Goal: Information Seeking & Learning: Learn about a topic

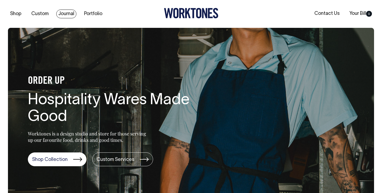
click at [65, 13] on link "Journal" at bounding box center [66, 14] width 20 height 9
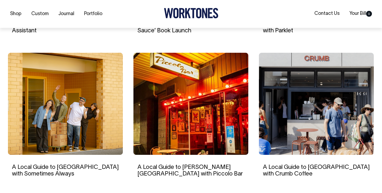
scroll to position [462, 0]
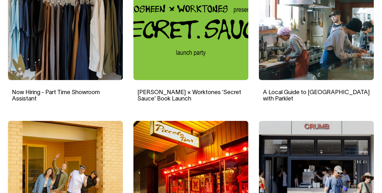
click at [314, 59] on img at bounding box center [316, 29] width 115 height 102
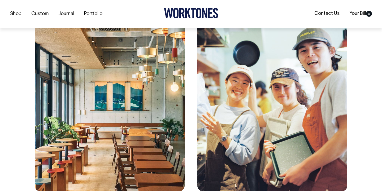
scroll to position [398, 0]
